Goal: Task Accomplishment & Management: Manage account settings

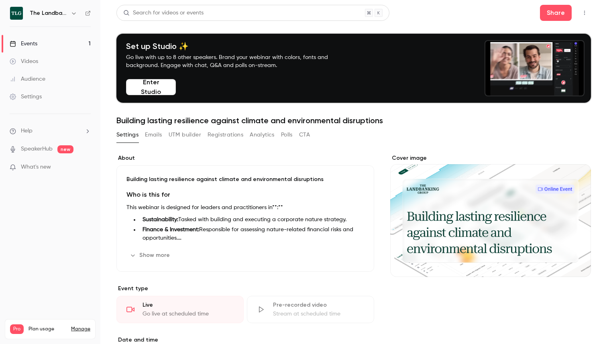
click at [36, 45] on div "Events" at bounding box center [24, 44] width 28 height 8
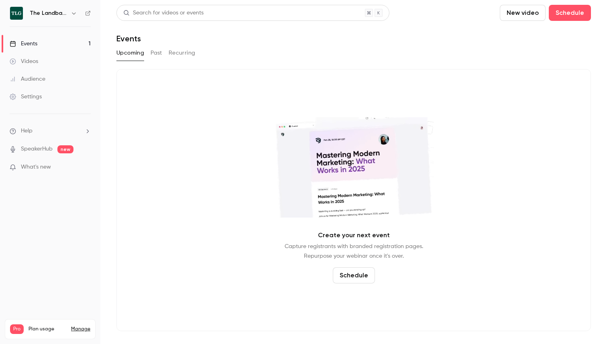
click at [38, 67] on link "Videos" at bounding box center [50, 62] width 100 height 18
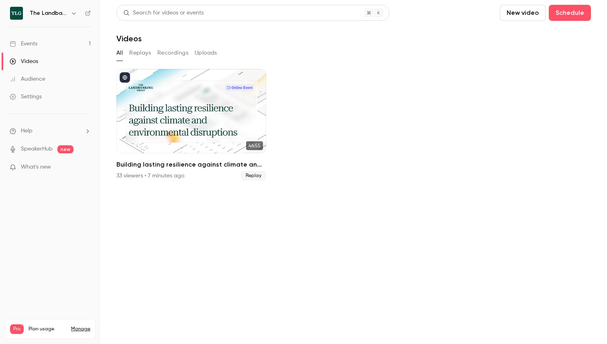
click at [33, 47] on div "Events" at bounding box center [24, 44] width 28 height 8
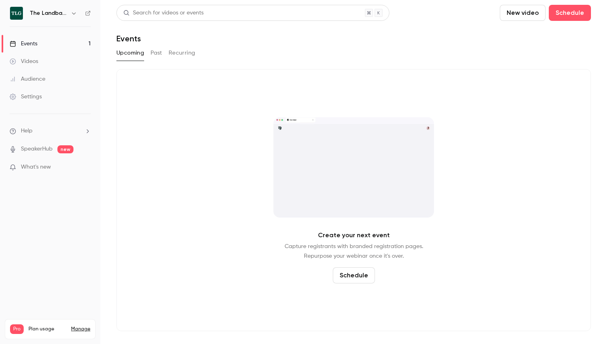
click at [37, 77] on div "Audience" at bounding box center [28, 79] width 36 height 8
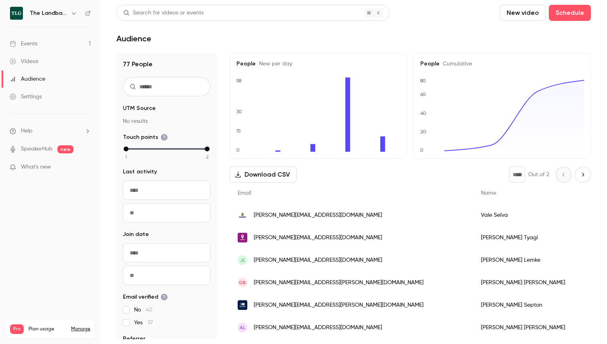
click at [34, 102] on link "Settings" at bounding box center [50, 97] width 100 height 18
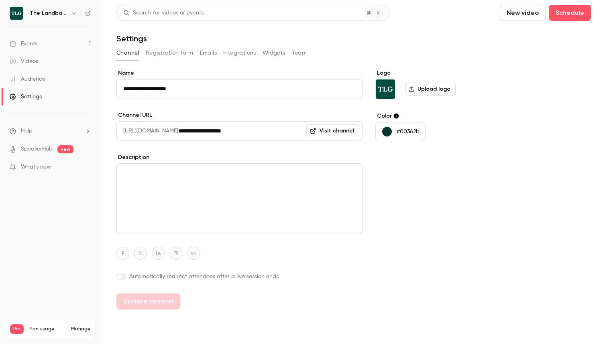
click at [213, 53] on button "Emails" at bounding box center [208, 53] width 17 height 13
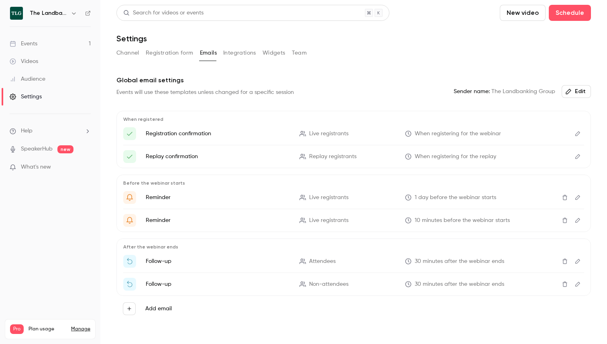
click at [576, 263] on icon "Edit" at bounding box center [578, 261] width 5 height 5
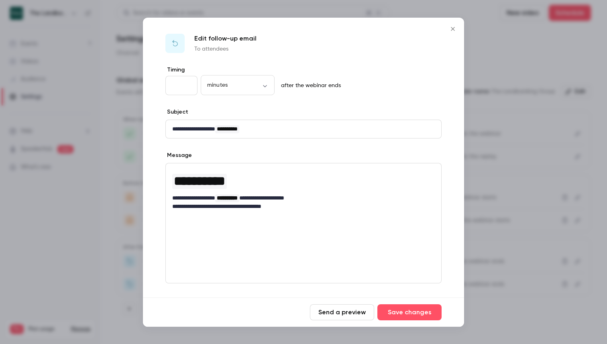
click at [452, 26] on icon "Close" at bounding box center [453, 29] width 10 height 6
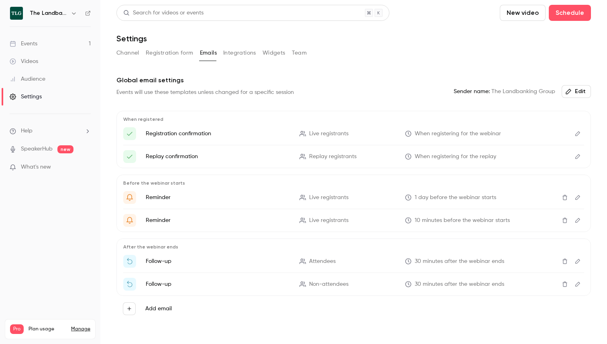
click at [580, 287] on icon "Edit" at bounding box center [578, 285] width 6 height 6
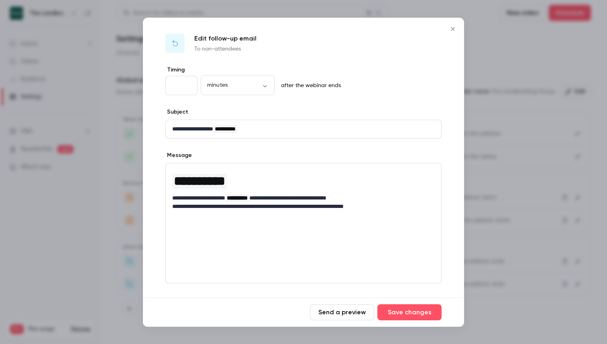
click at [454, 29] on icon "Close" at bounding box center [453, 29] width 4 height 4
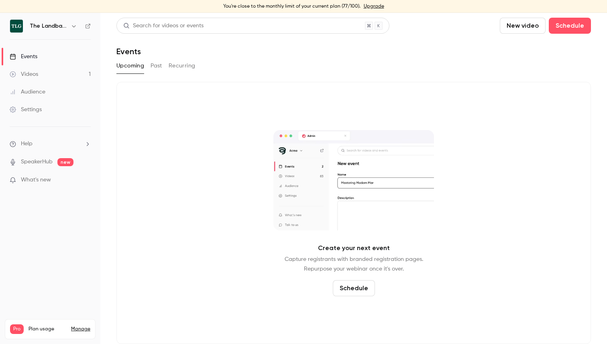
click at [32, 70] on link "Videos 1" at bounding box center [50, 74] width 100 height 18
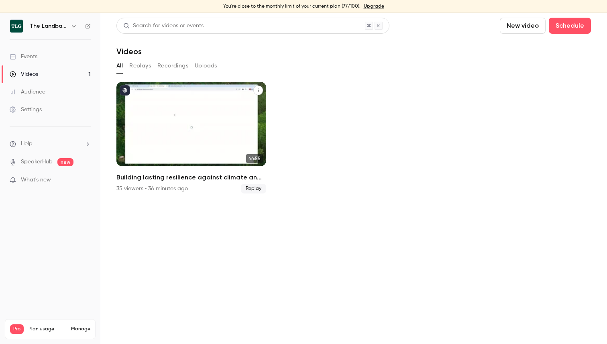
click at [261, 92] on button "Building lasting resilience against climate and environmental disruptions" at bounding box center [258, 91] width 10 height 10
click at [287, 96] on div at bounding box center [303, 172] width 607 height 344
click at [187, 116] on div "Building lasting resilience against climate and environmental disruptions" at bounding box center [191, 124] width 150 height 84
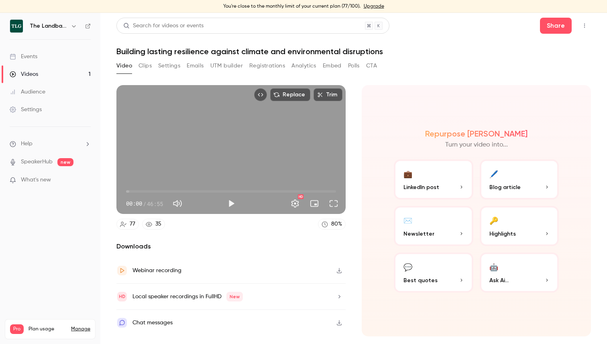
click at [486, 233] on button "🔑 Highlights" at bounding box center [520, 226] width 80 height 40
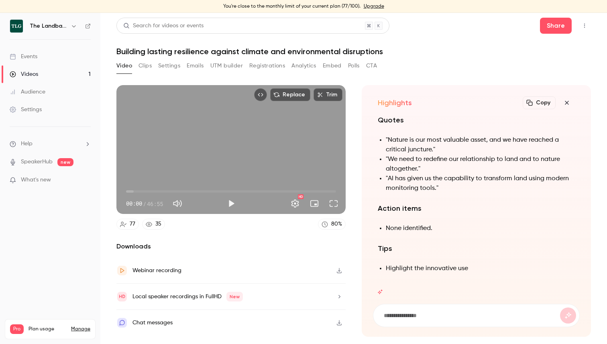
click at [565, 102] on icon "button" at bounding box center [567, 103] width 10 height 6
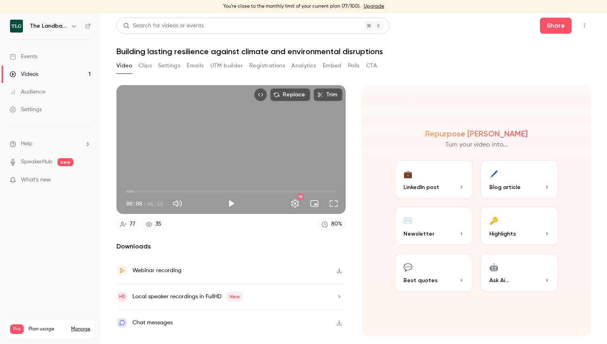
click at [145, 64] on button "Clips" at bounding box center [145, 65] width 13 height 13
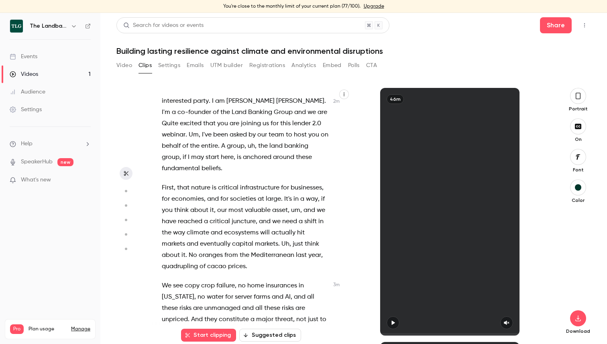
scroll to position [226, 0]
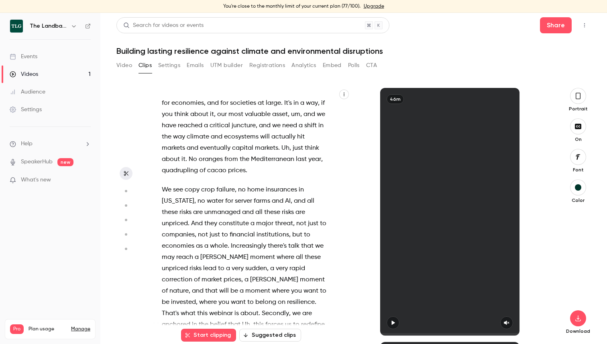
click at [127, 190] on circle "button" at bounding box center [126, 191] width 2 height 2
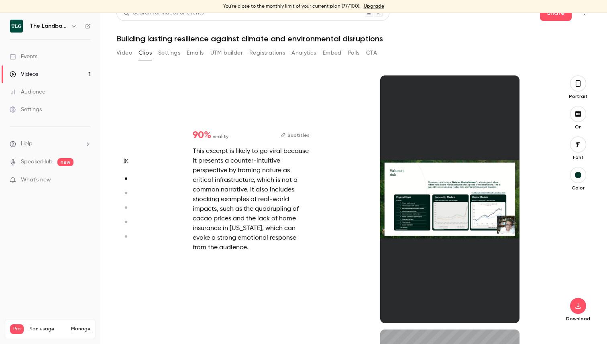
scroll to position [254, 0]
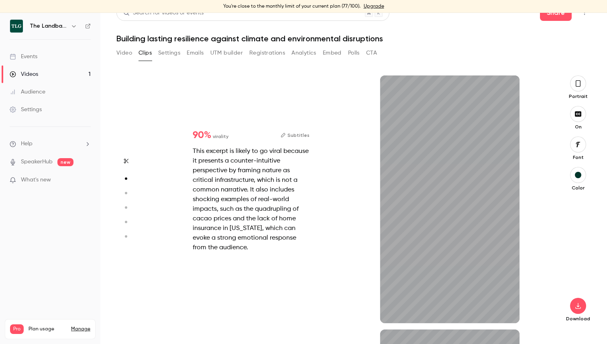
type input "*"
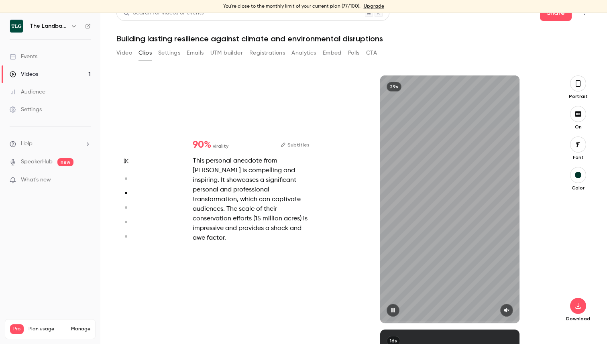
scroll to position [508, 0]
type input "*"
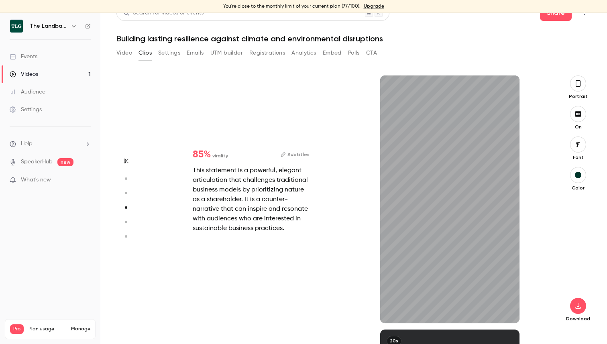
type input "*"
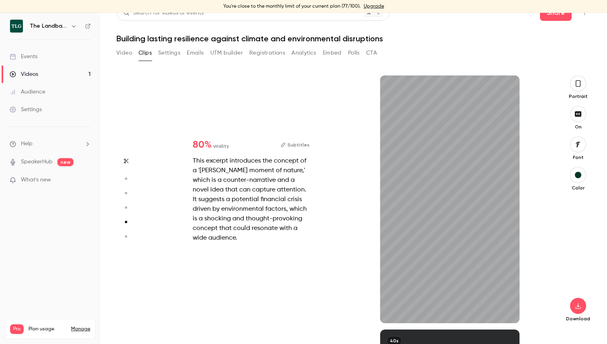
type input "*"
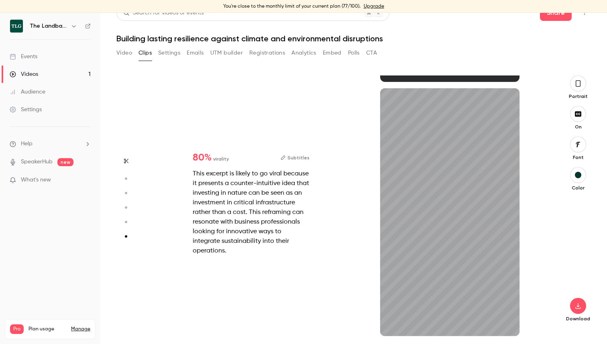
scroll to position [1258, 0]
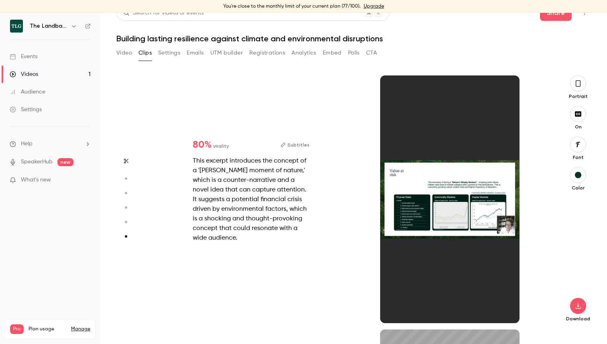
type input "*"
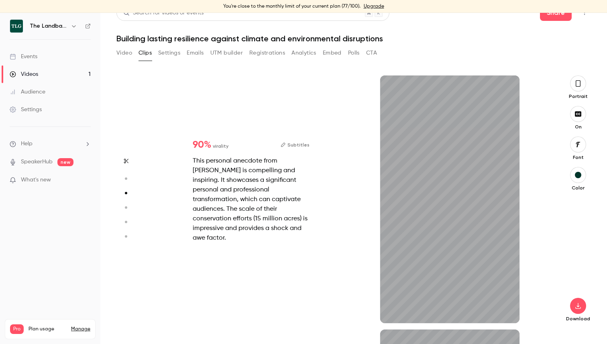
type input "*"
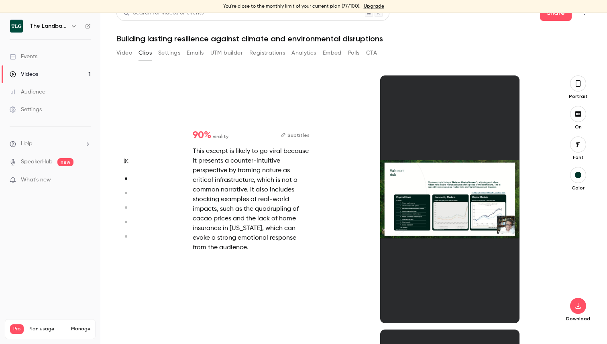
scroll to position [254, 0]
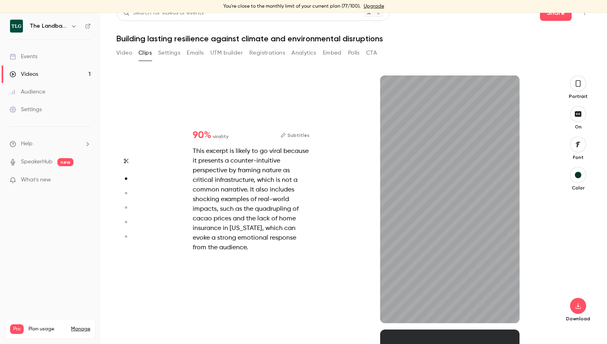
click at [579, 85] on icon "button" at bounding box center [578, 83] width 6 height 9
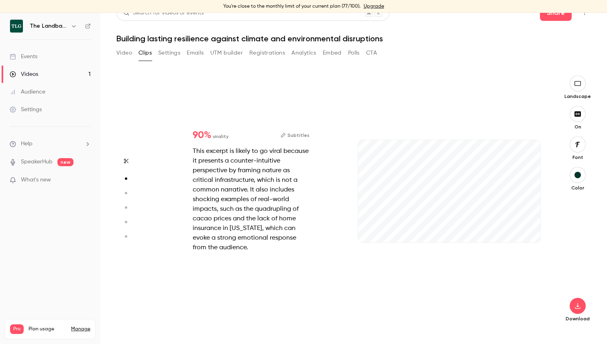
click at [579, 84] on icon "button" at bounding box center [578, 83] width 9 height 6
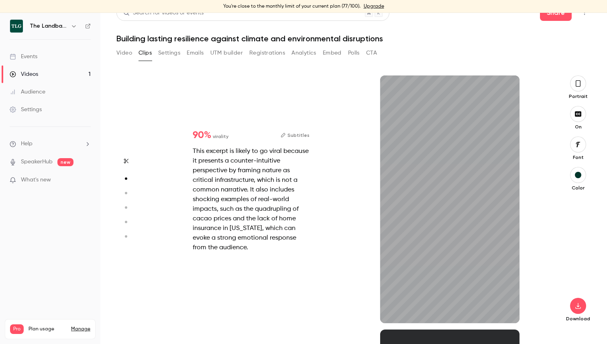
click at [579, 84] on icon "button" at bounding box center [578, 83] width 6 height 9
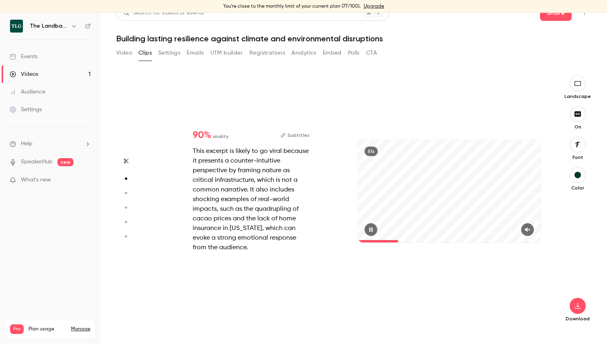
click at [374, 232] on icon "button" at bounding box center [371, 230] width 6 height 6
click at [532, 231] on button "button" at bounding box center [527, 229] width 13 height 13
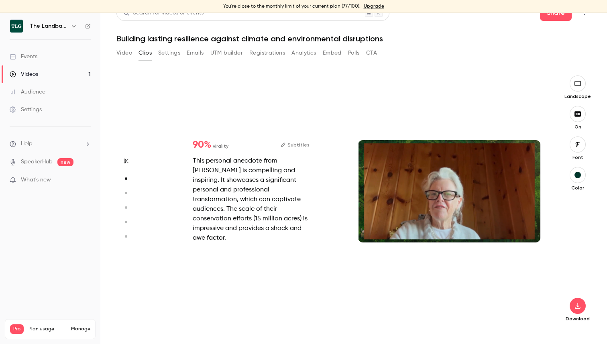
type input "*"
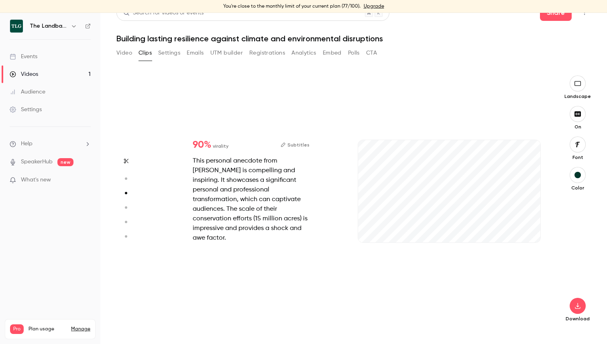
scroll to position [508, 0]
click at [31, 183] on span "What's new" at bounding box center [36, 180] width 30 height 8
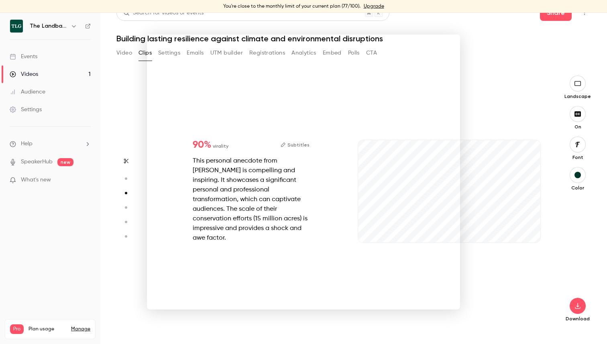
click at [498, 116] on div at bounding box center [303, 172] width 607 height 344
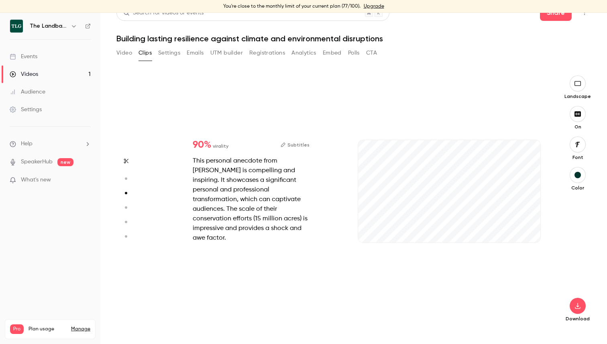
type input "*"
click at [167, 53] on button "Settings" at bounding box center [169, 53] width 22 height 13
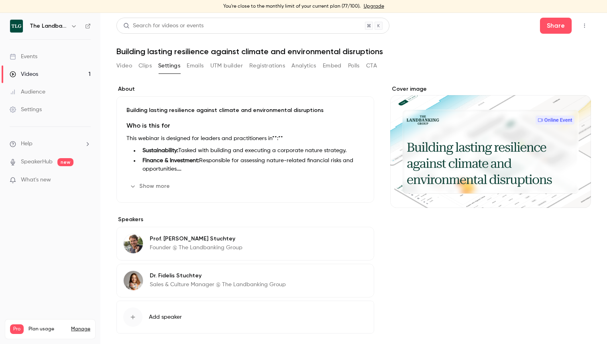
click at [188, 64] on button "Emails" at bounding box center [195, 65] width 17 height 13
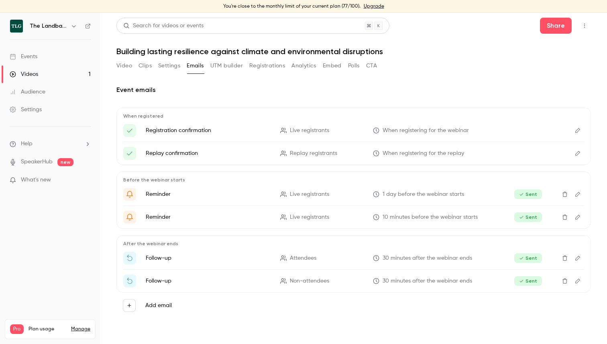
click at [216, 65] on button "UTM builder" at bounding box center [226, 65] width 33 height 13
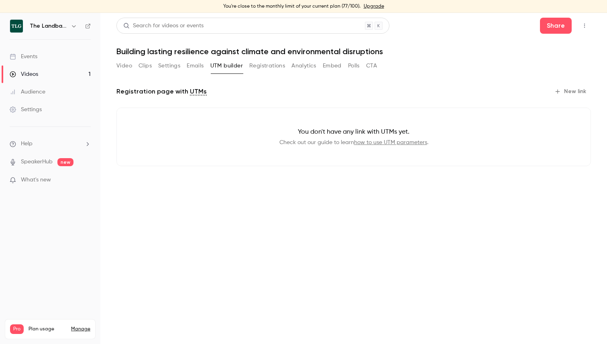
click at [262, 64] on button "Registrations" at bounding box center [267, 65] width 36 height 13
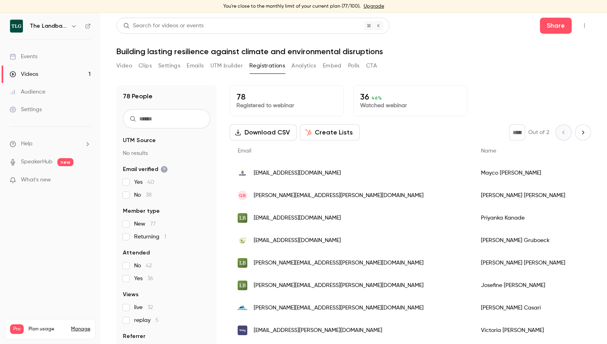
click at [303, 63] on button "Analytics" at bounding box center [304, 65] width 25 height 13
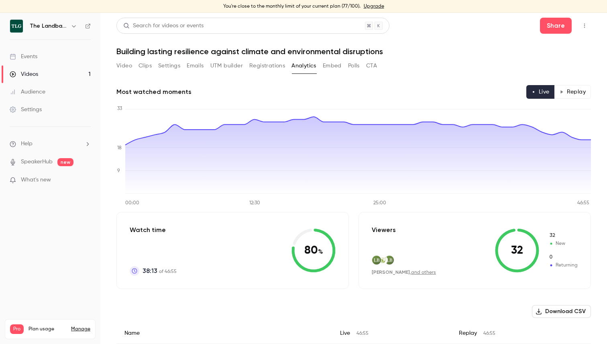
click at [340, 73] on div "Video Clips Settings Emails UTM builder Registrations Analytics Embed Polls CTA" at bounding box center [246, 67] width 261 height 16
click at [340, 71] on button "Embed" at bounding box center [332, 65] width 19 height 13
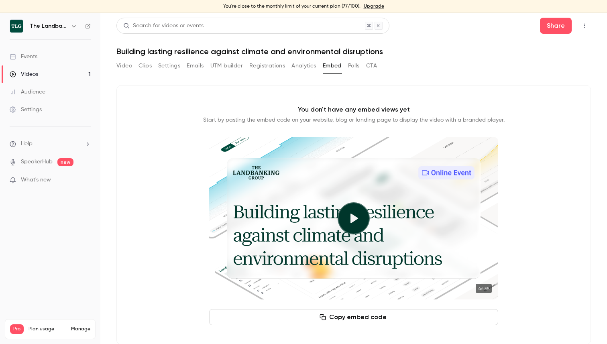
click at [356, 65] on button "Polls" at bounding box center [354, 65] width 12 height 13
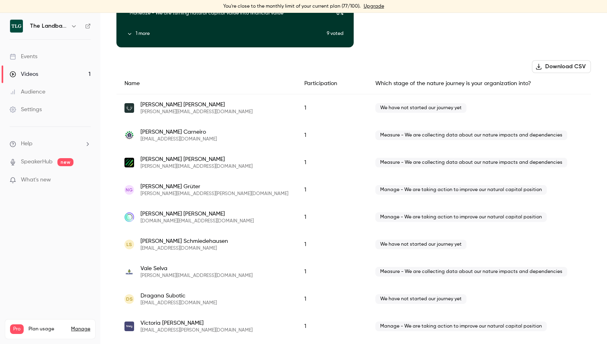
scroll to position [147, 0]
